Goal: Entertainment & Leisure: Consume media (video, audio)

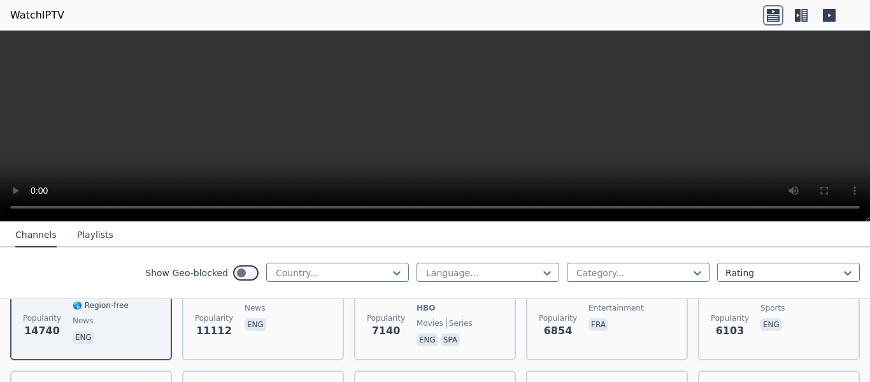
scroll to position [191, 0]
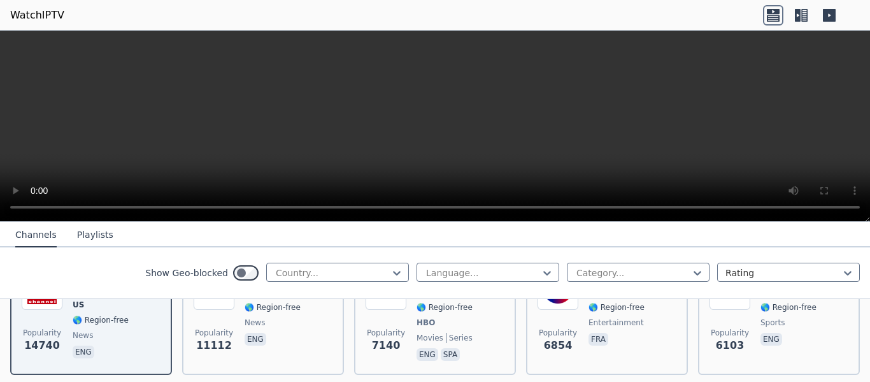
click at [37, 241] on button "Channels" at bounding box center [35, 235] width 41 height 24
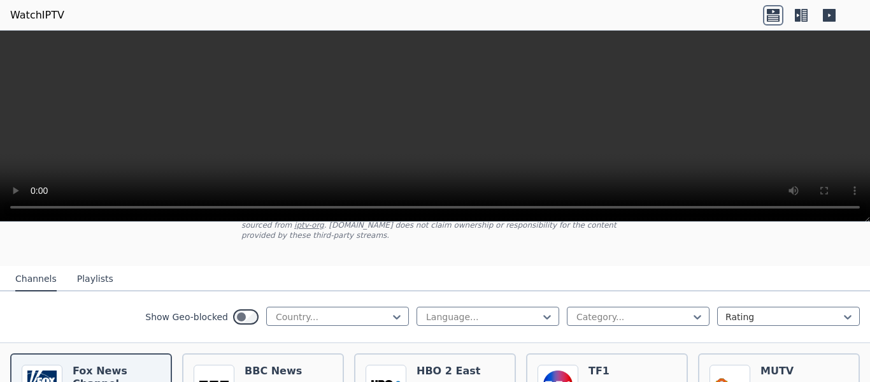
scroll to position [0, 0]
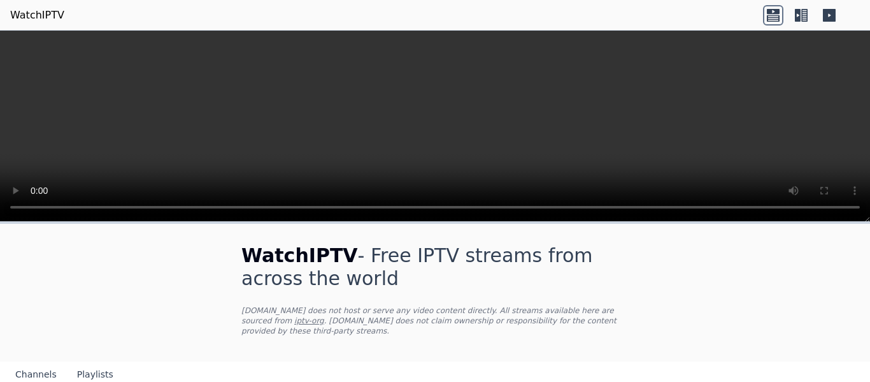
drag, startPoint x: 0, startPoint y: 1, endPoint x: 142, endPoint y: 101, distance: 173.4
click at [142, 101] on video at bounding box center [435, 126] width 870 height 191
click at [804, 14] on icon at bounding box center [801, 15] width 20 height 20
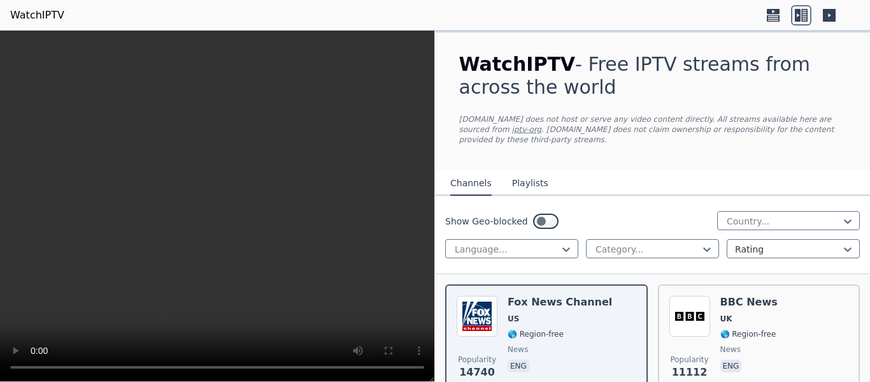
scroll to position [64, 0]
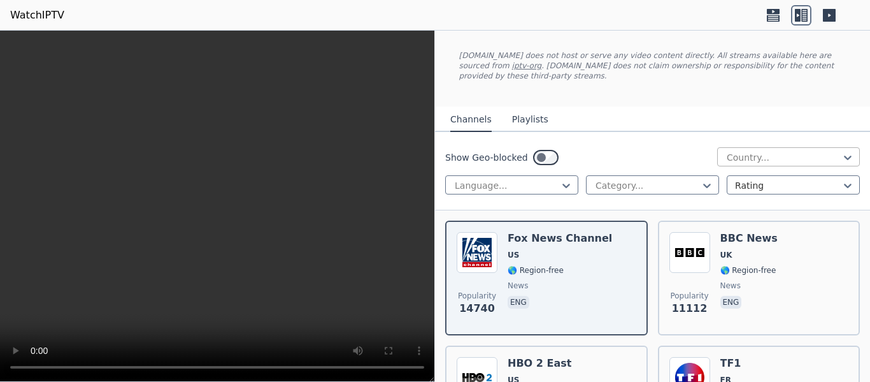
click at [744, 151] on div at bounding box center [784, 157] width 116 height 13
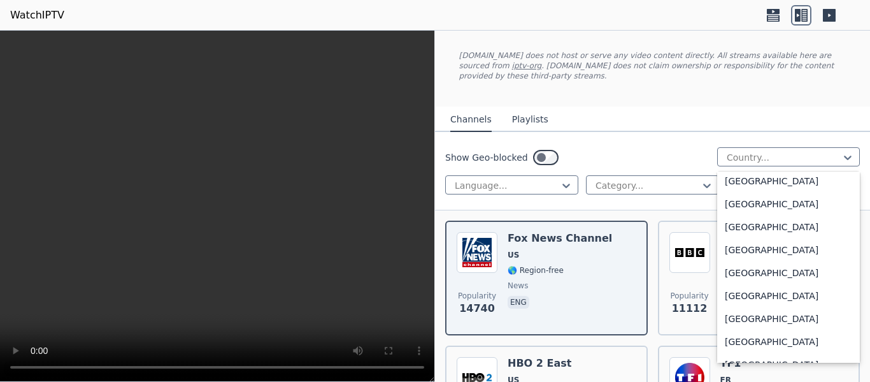
scroll to position [4396, 0]
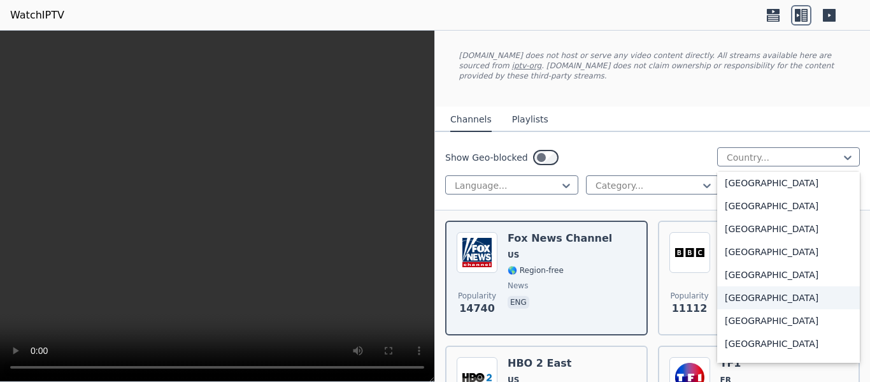
click at [730, 286] on div "[GEOGRAPHIC_DATA]" at bounding box center [788, 297] width 143 height 23
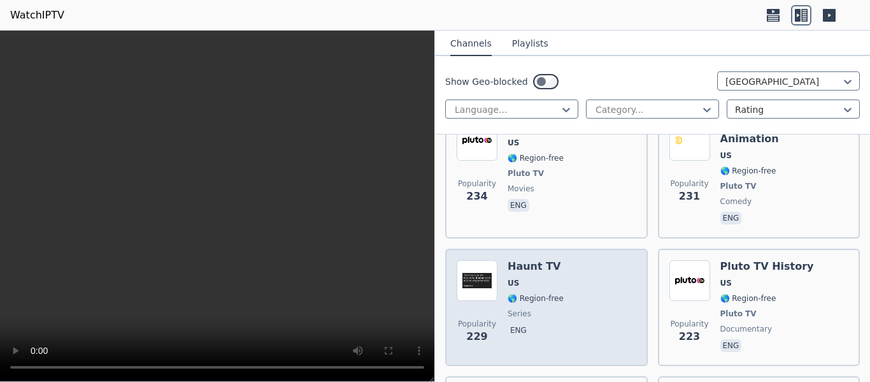
scroll to position [7072, 0]
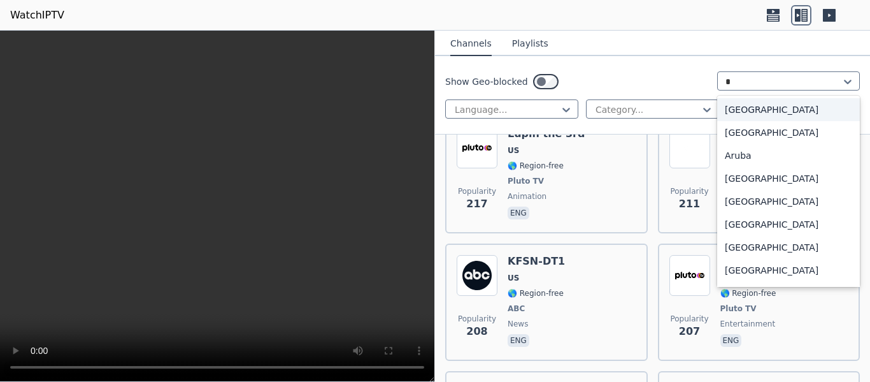
type input "*"
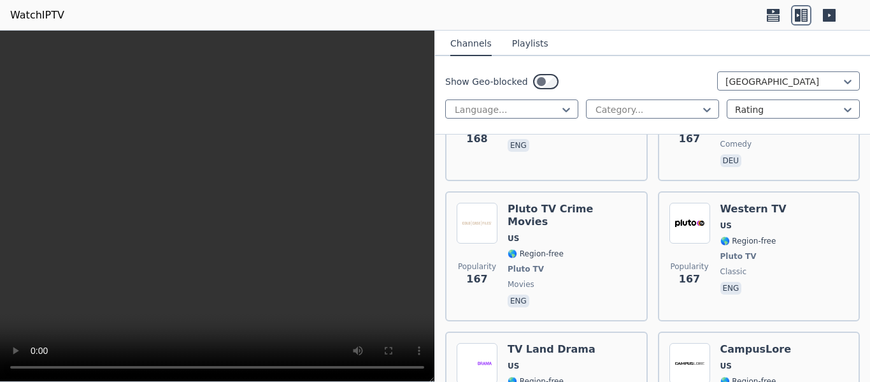
scroll to position [8793, 0]
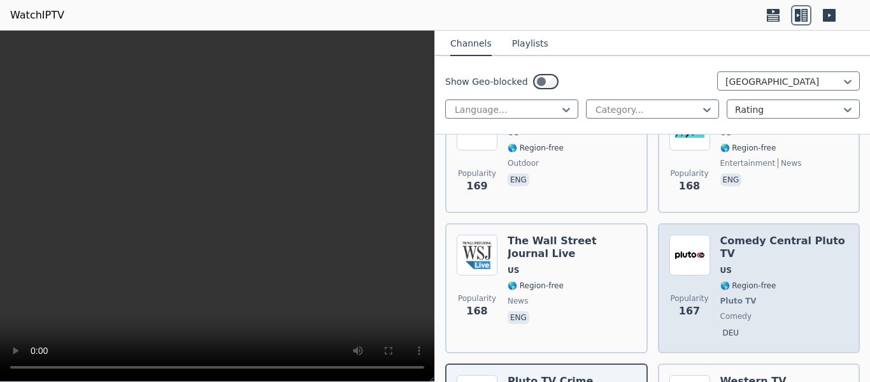
click at [767, 311] on span "comedy" at bounding box center [785, 316] width 129 height 10
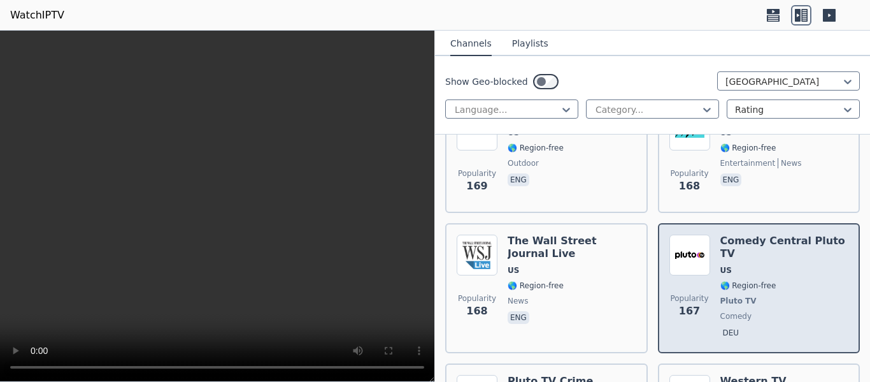
click at [759, 311] on span "comedy" at bounding box center [785, 316] width 129 height 10
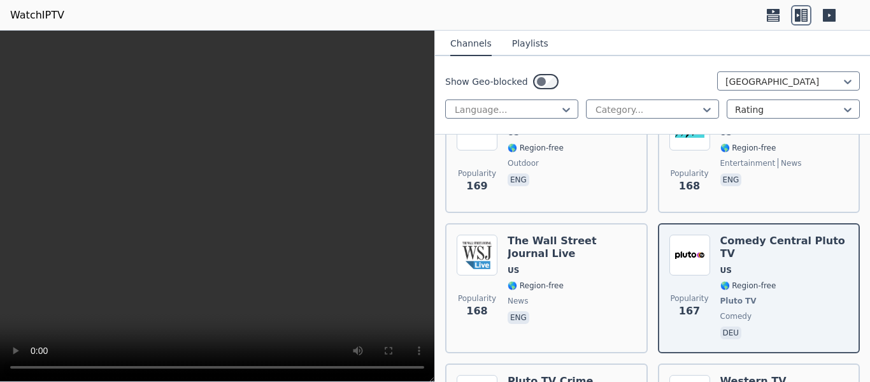
click at [831, 10] on icon at bounding box center [829, 15] width 13 height 13
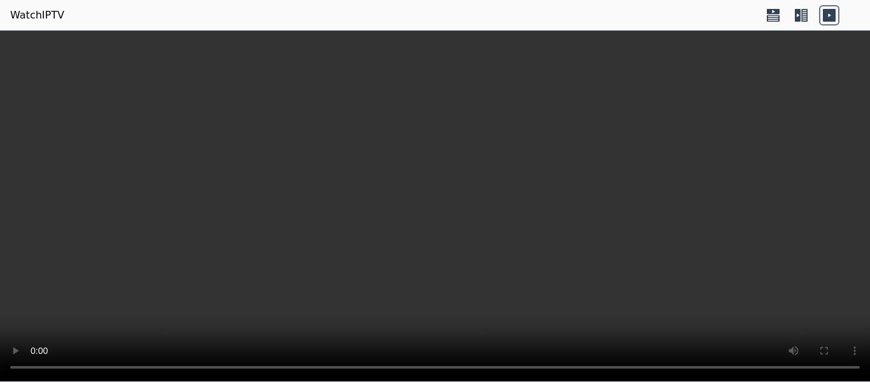
click at [806, 11] on icon at bounding box center [805, 15] width 6 height 13
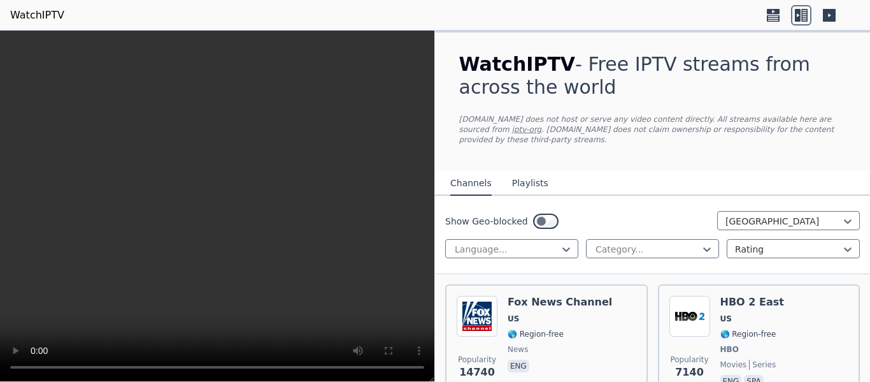
click at [772, 19] on icon at bounding box center [773, 18] width 13 height 6
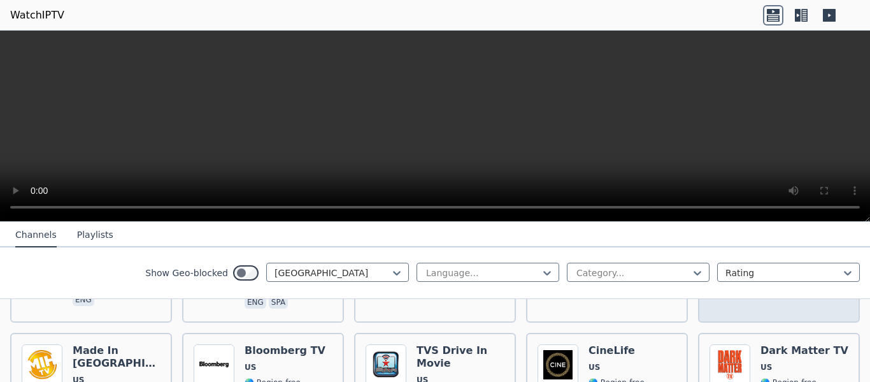
scroll to position [255, 0]
